Goal: Submit feedback/report problem

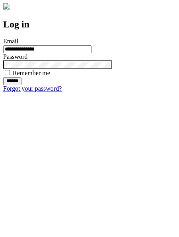
type input "**********"
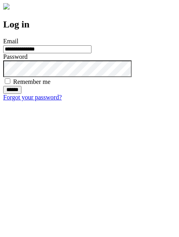
click at [21, 94] on input "******" at bounding box center [12, 90] width 18 height 8
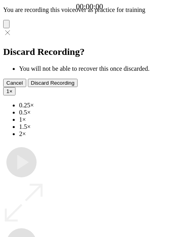
type input "**********"
